Goal: Book appointment/travel/reservation

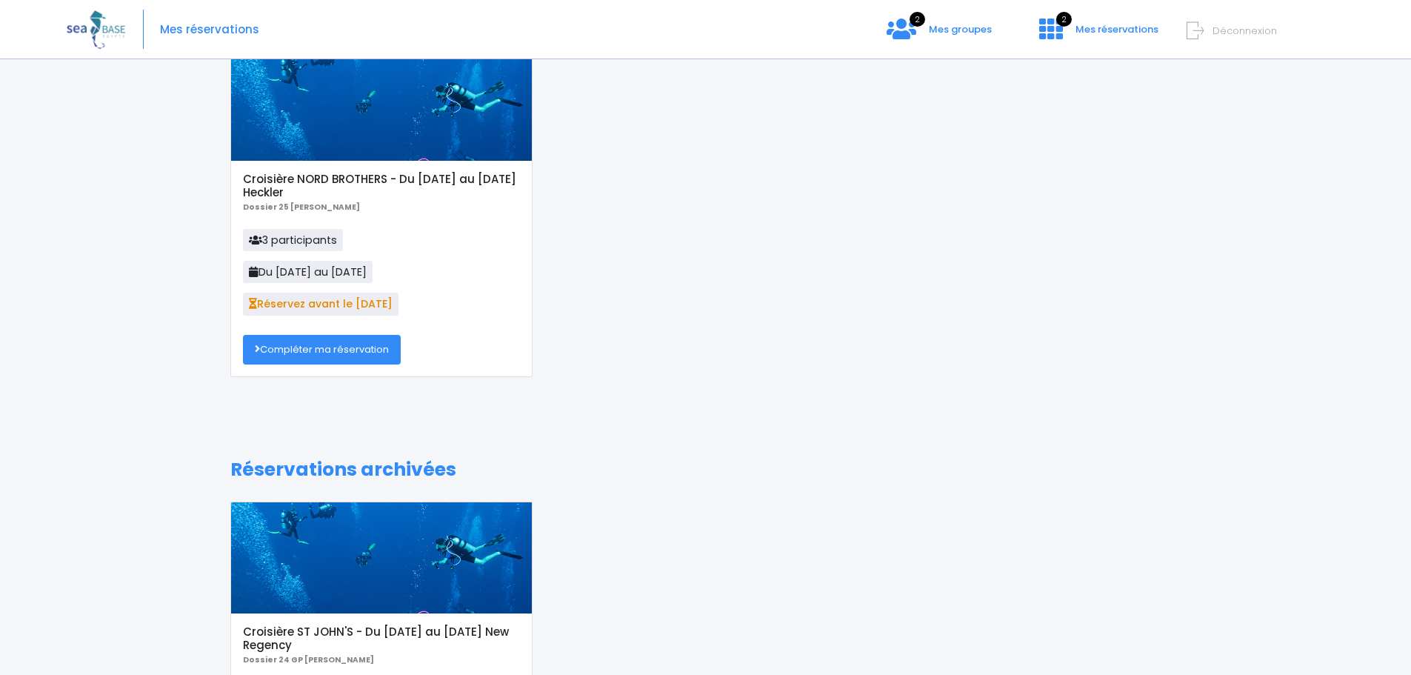
scroll to position [38, 0]
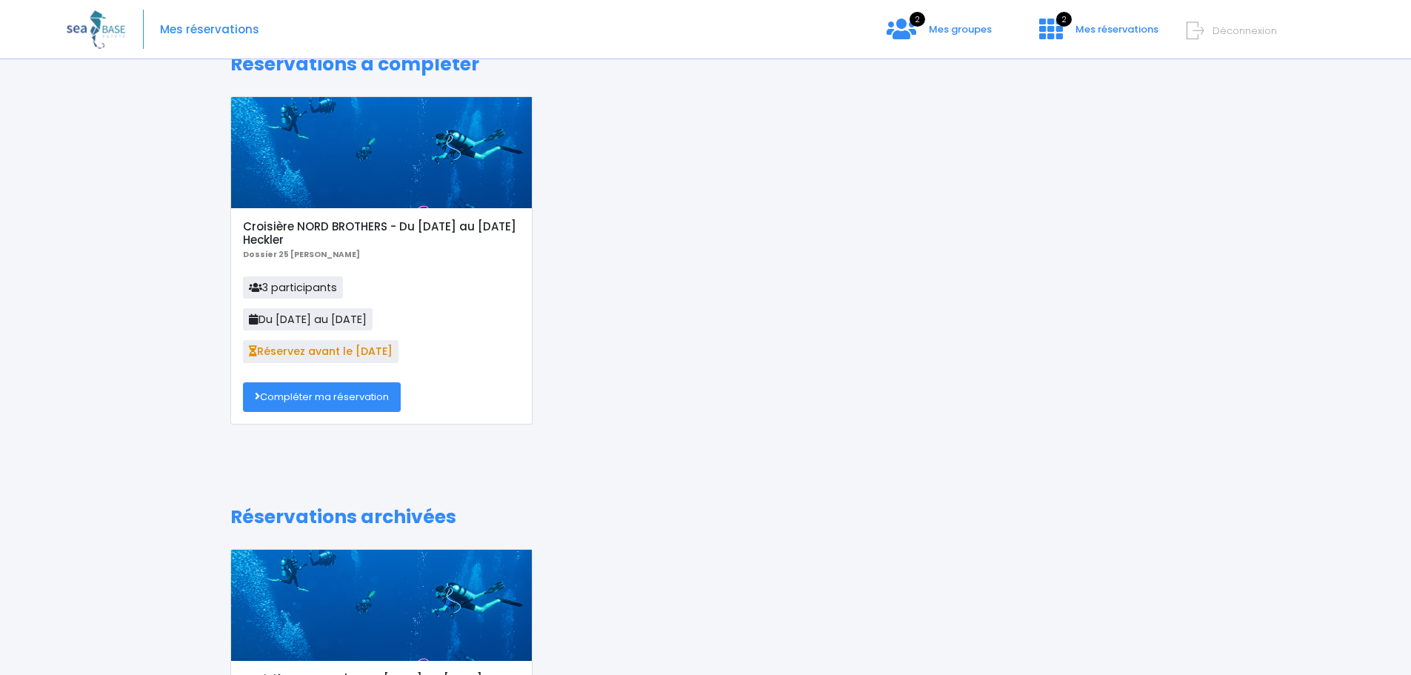
click at [338, 398] on link "Compléter ma réservation" at bounding box center [322, 397] width 158 height 30
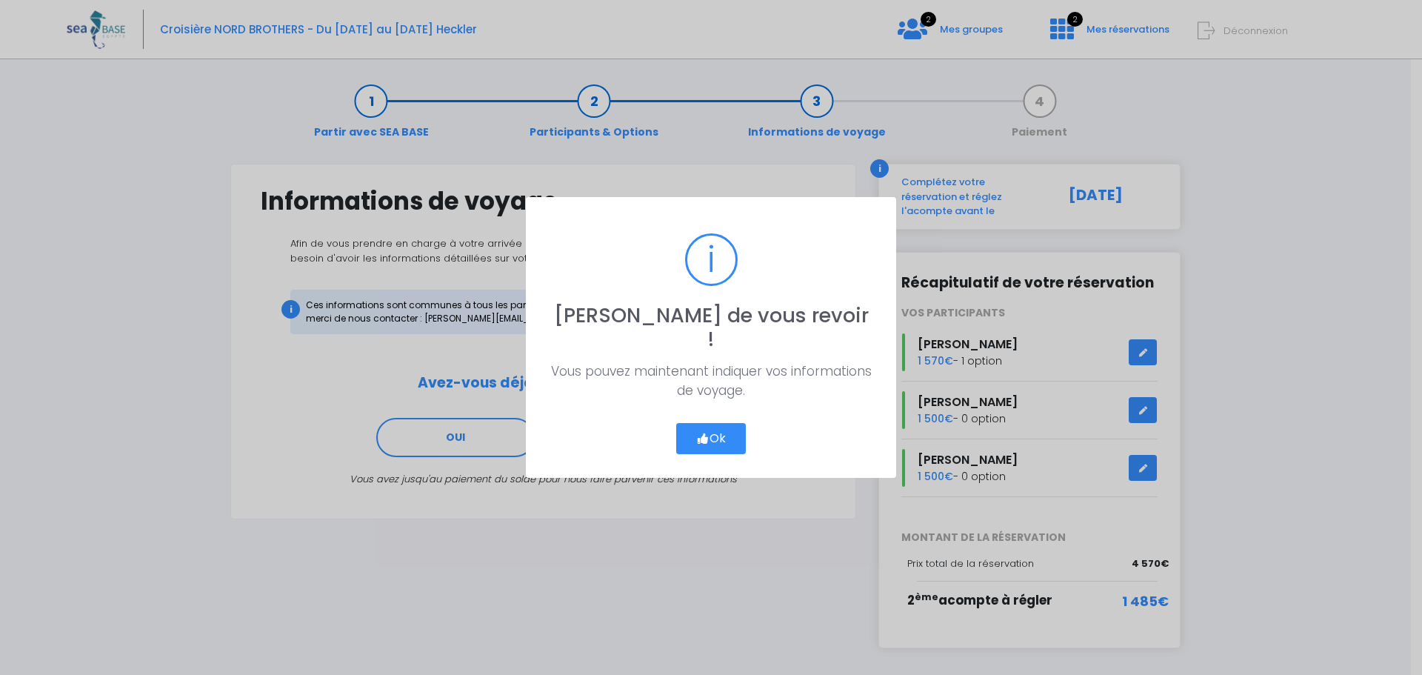
click at [726, 428] on button "Ok" at bounding box center [711, 438] width 70 height 31
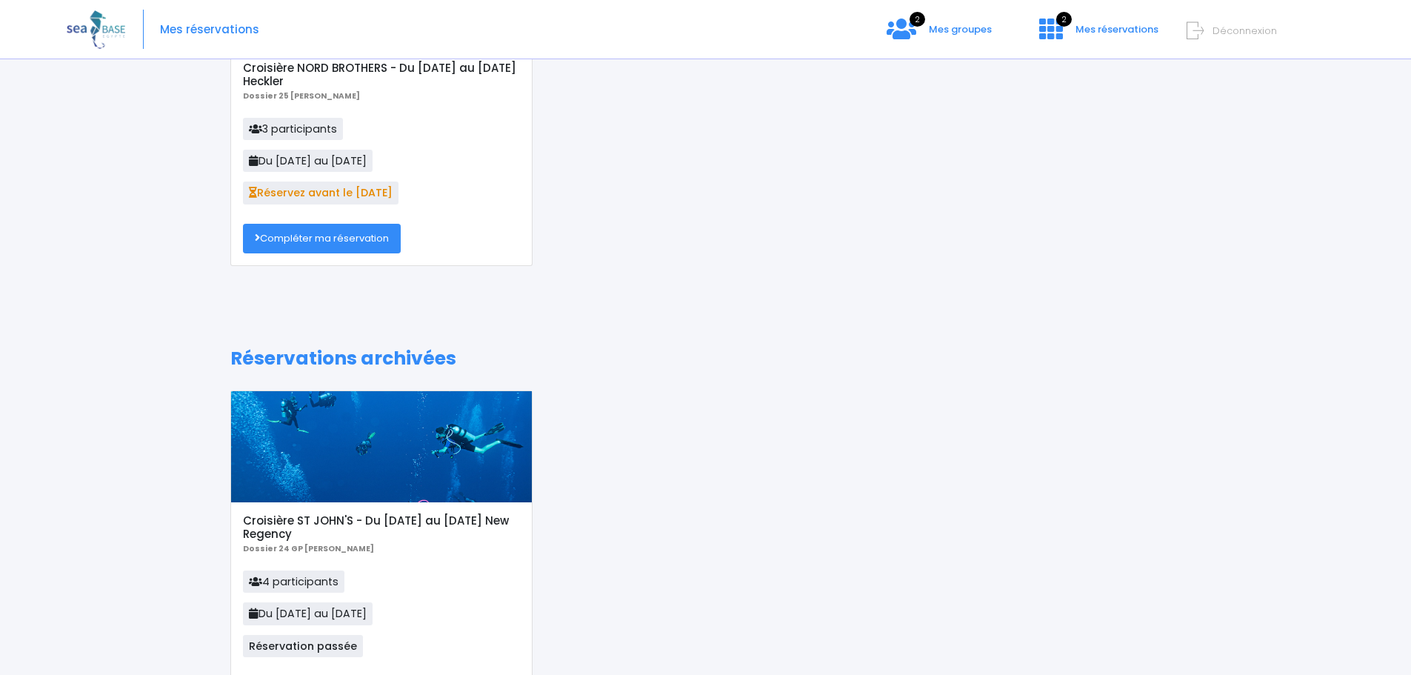
scroll to position [112, 0]
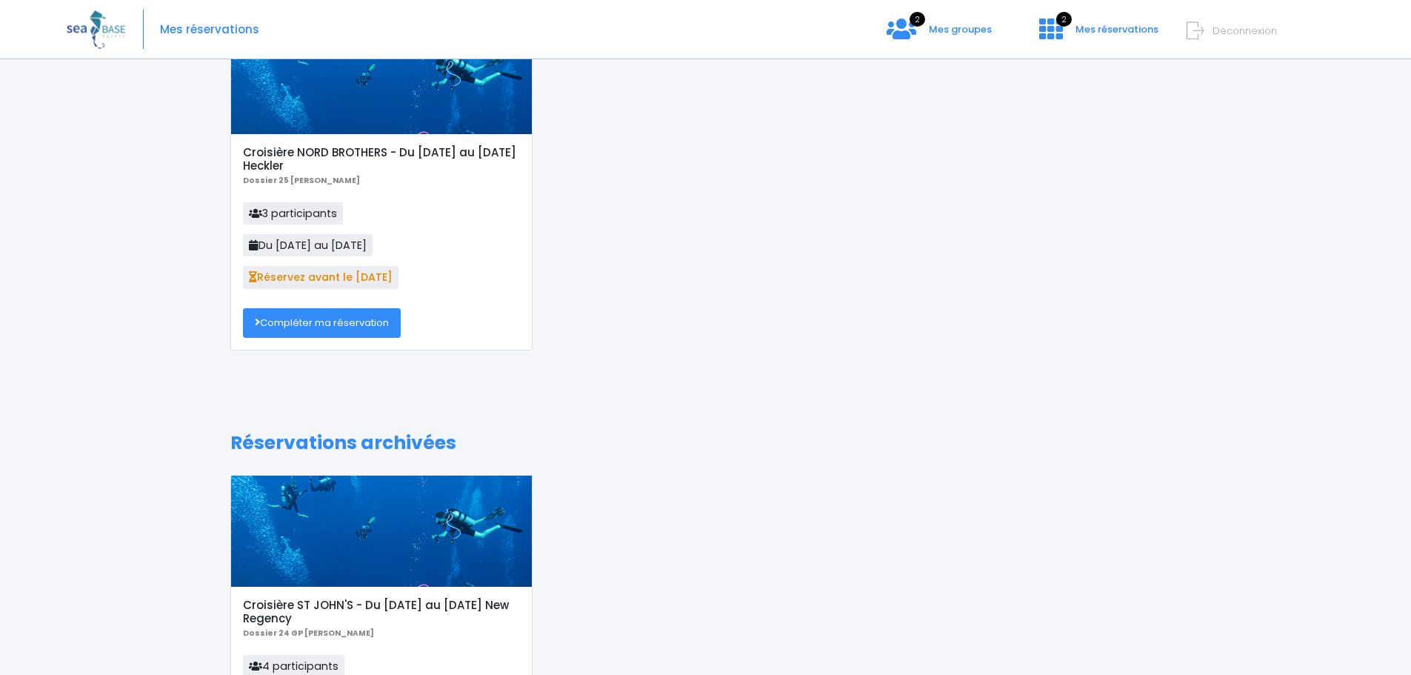
click at [335, 319] on link "Compléter ma réservation" at bounding box center [322, 323] width 158 height 30
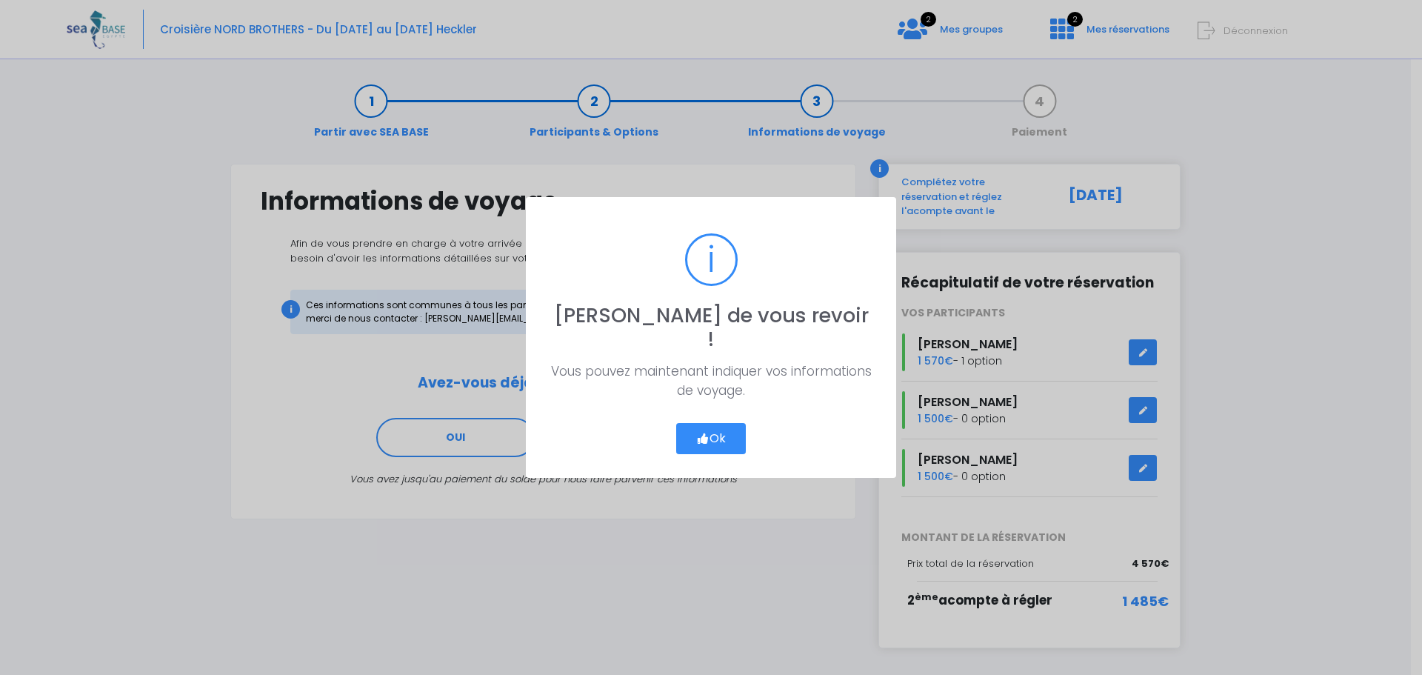
click at [730, 425] on button "Ok" at bounding box center [711, 438] width 70 height 31
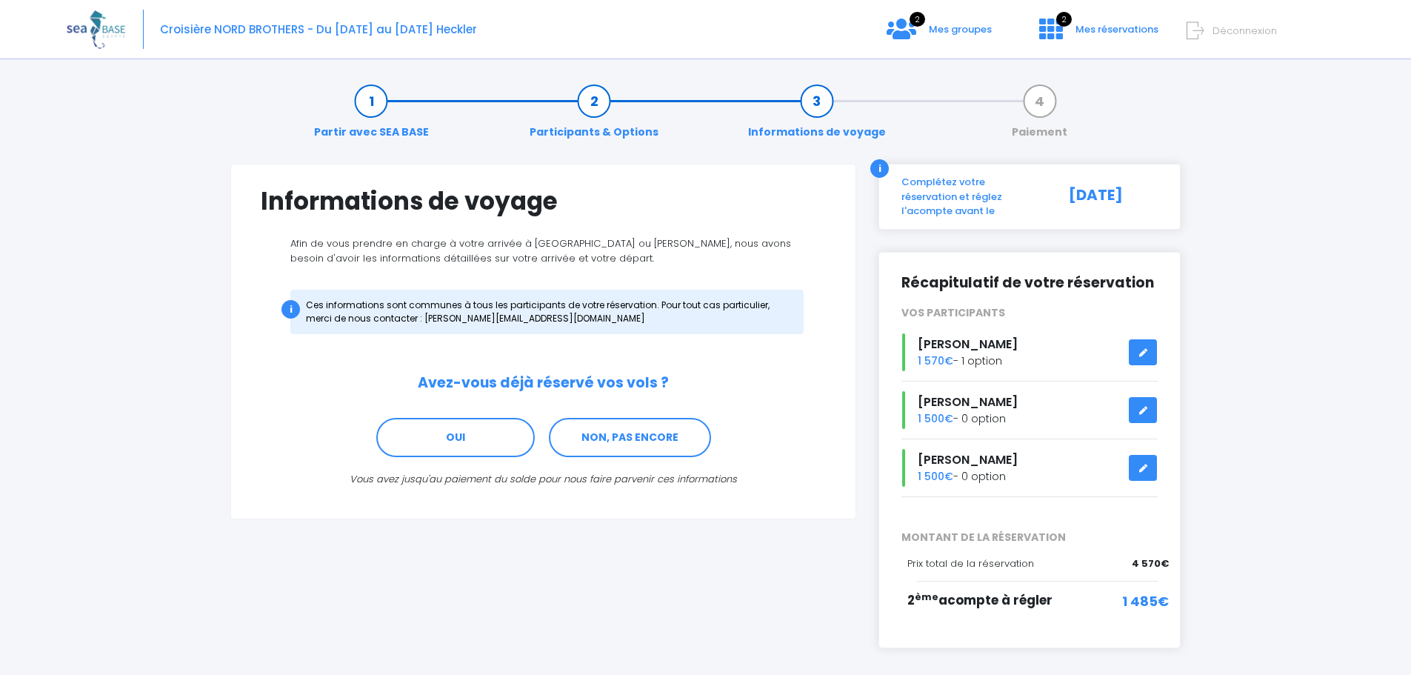
click at [878, 163] on div "i" at bounding box center [879, 168] width 19 height 19
